Goal: Check status

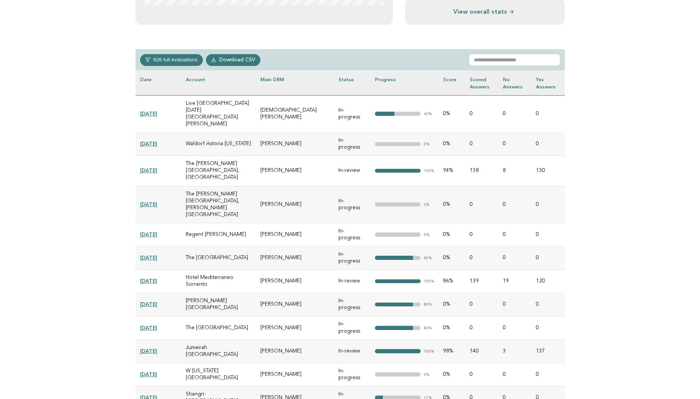
scroll to position [350, 0]
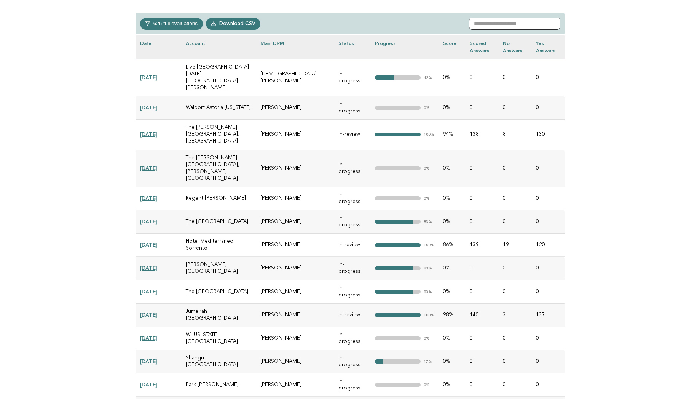
click at [527, 19] on input "text" at bounding box center [514, 24] width 91 height 12
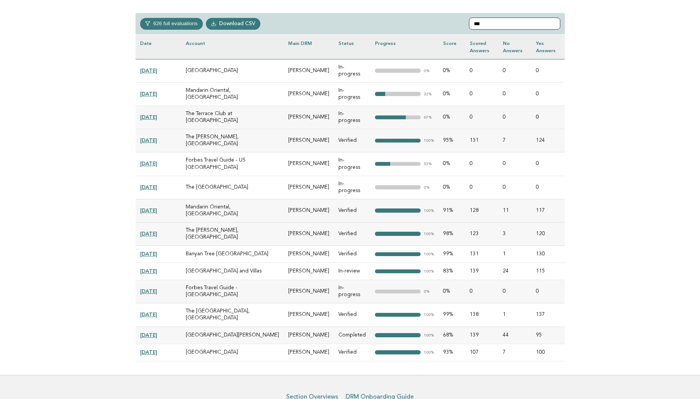
scroll to position [332, 0]
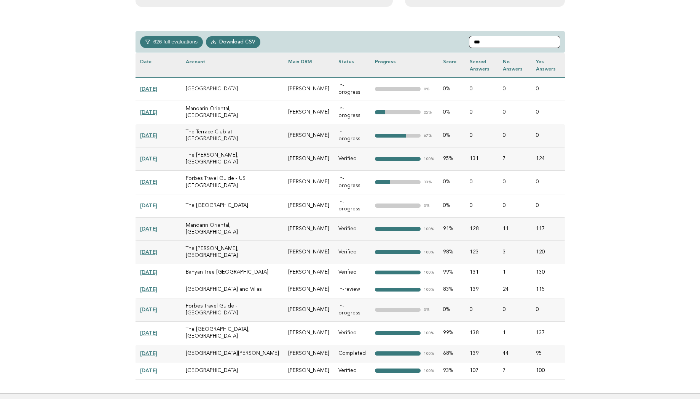
type input "***"
click at [157, 179] on link "[DATE]" at bounding box center [148, 182] width 17 height 6
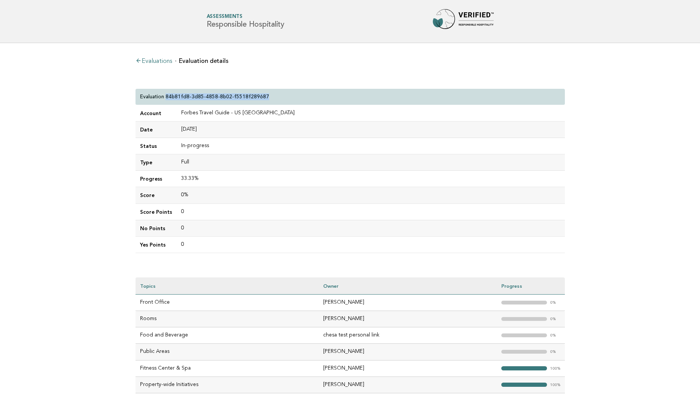
drag, startPoint x: 165, startPoint y: 95, endPoint x: 361, endPoint y: 103, distance: 195.9
click at [361, 103] on div "Evaluation 84b81fd8-3d85-4858-8b02-f5518f289687" at bounding box center [351, 97] width 430 height 16
copy p "84b81fd8-3d85-4858-8b02-f5518f289687"
